Goal: Navigation & Orientation: Understand site structure

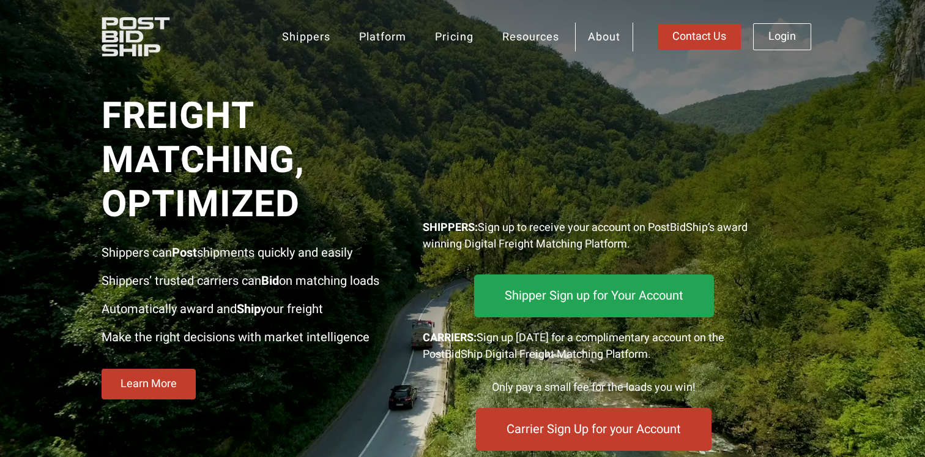
click at [600, 39] on link "About" at bounding box center [604, 37] width 58 height 29
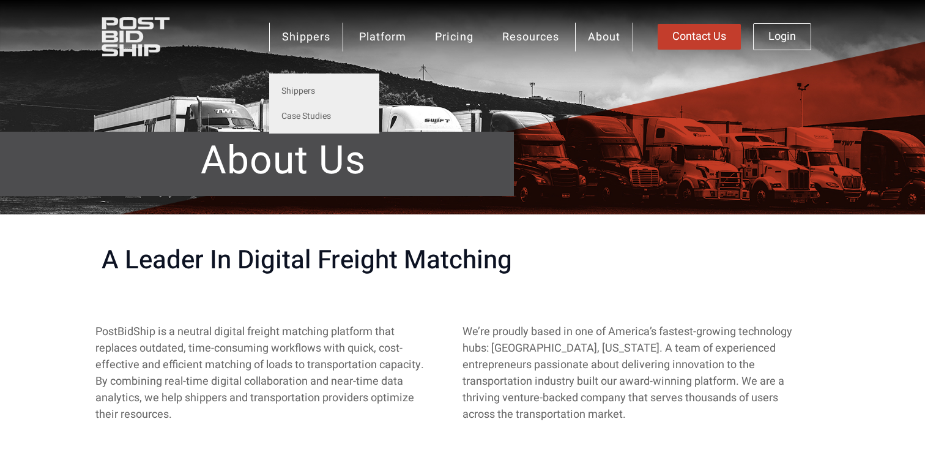
click at [129, 64] on div "Shippers Shippers Case Studies Platform Solutions Carriers Brokers Market Intel…" at bounding box center [462, 36] width 734 height 73
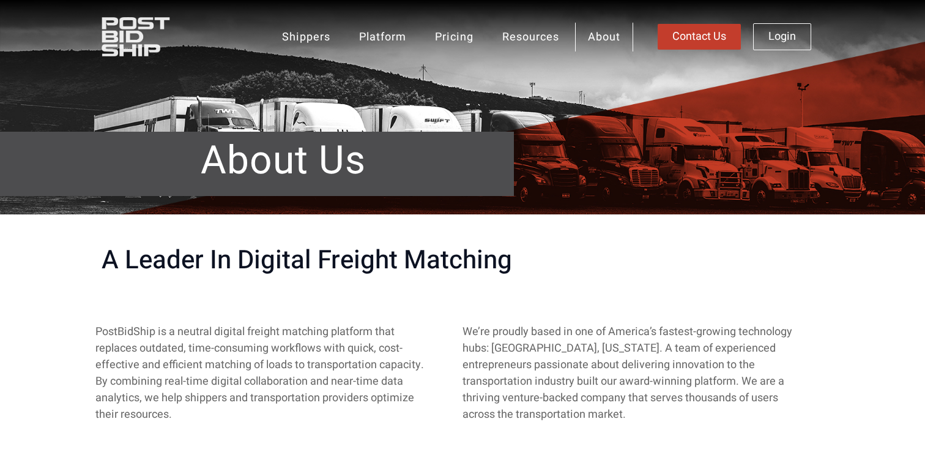
click at [133, 28] on img at bounding box center [155, 36] width 107 height 39
